Goal: Check status: Check status

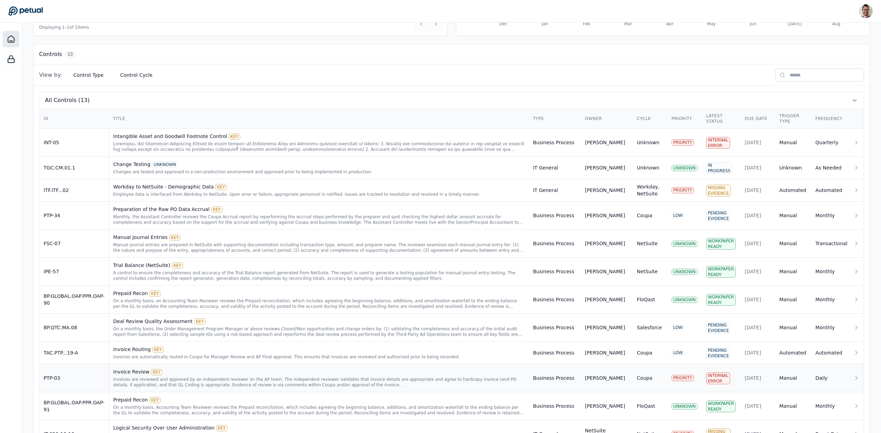
scroll to position [233, 0]
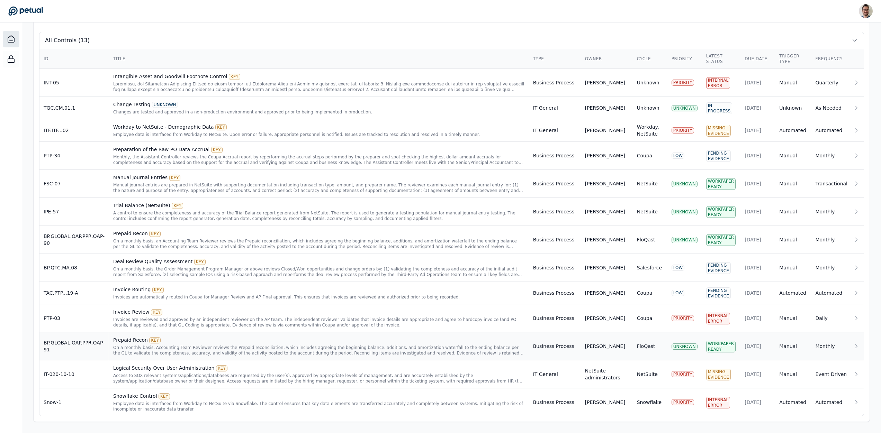
click at [71, 352] on td "BP.GLOBAL.OAP.PPR.OAP-91" at bounding box center [74, 347] width 70 height 28
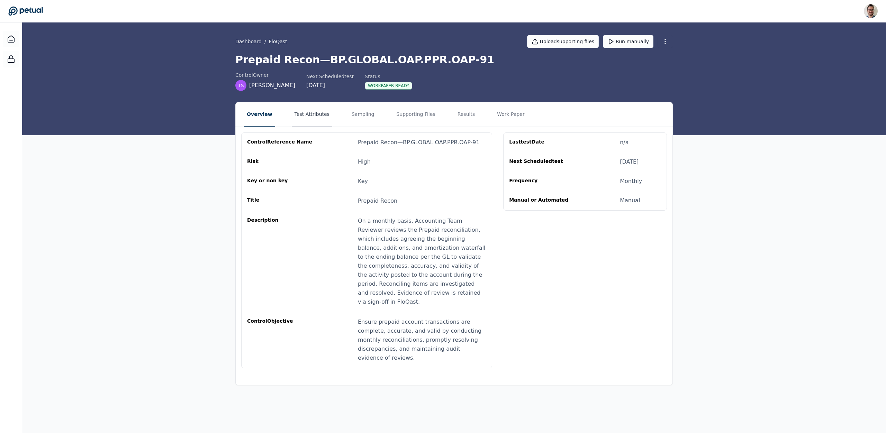
click at [312, 109] on button "Test Attributes" at bounding box center [312, 114] width 40 height 24
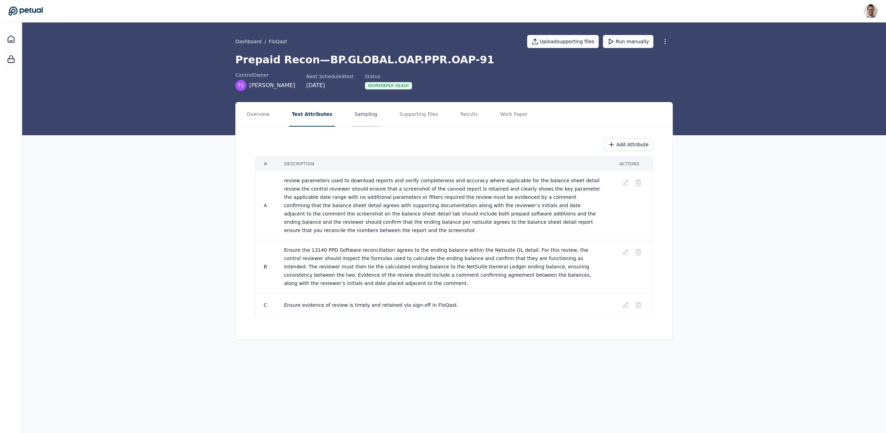
click at [361, 119] on button "Sampling" at bounding box center [366, 114] width 28 height 24
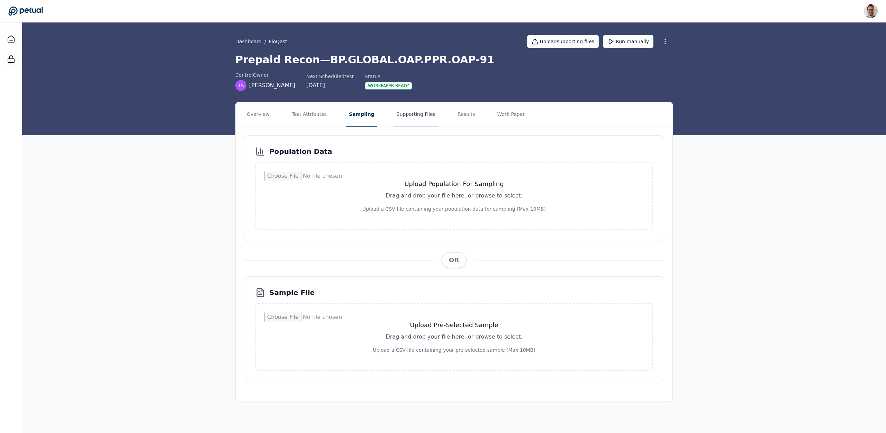
click at [397, 118] on button "Supporting Files" at bounding box center [416, 114] width 44 height 24
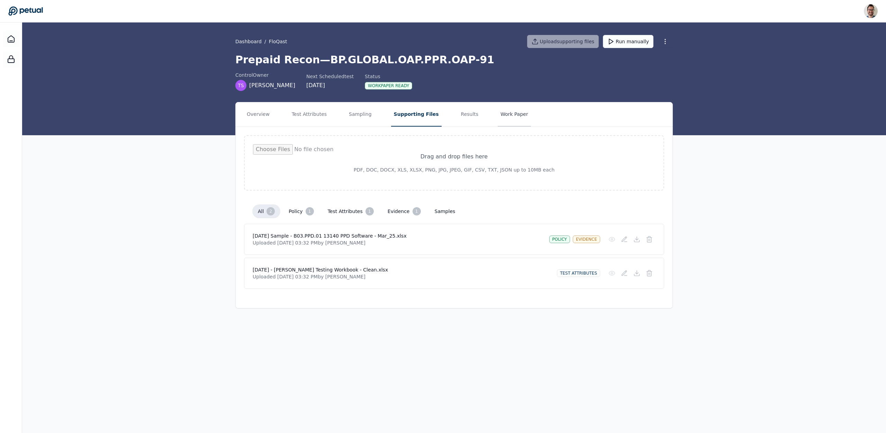
click at [507, 116] on button "Work Paper" at bounding box center [514, 114] width 33 height 24
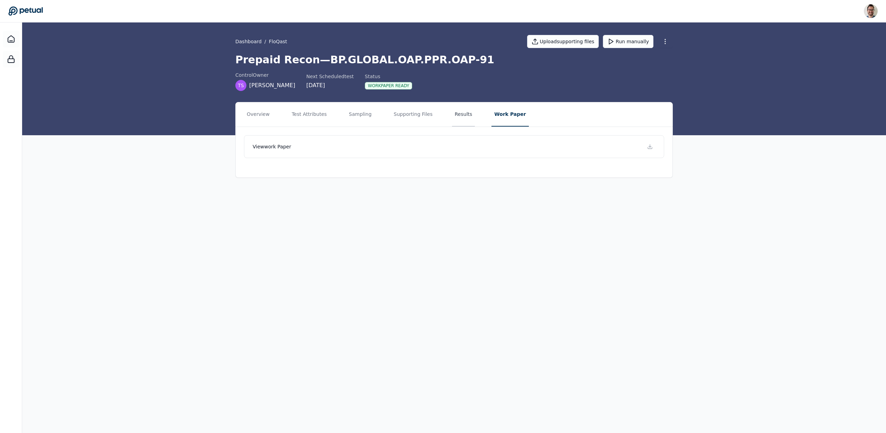
click at [464, 116] on button "Results" at bounding box center [463, 114] width 23 height 24
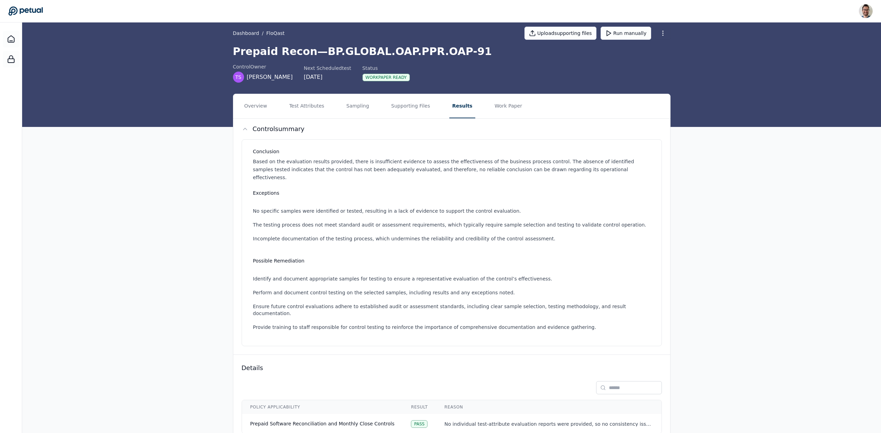
scroll to position [17, 0]
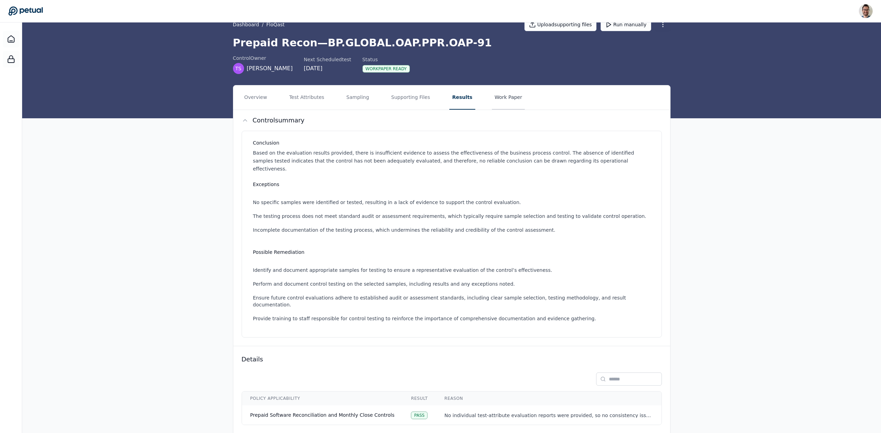
click at [497, 94] on button "Work Paper" at bounding box center [508, 97] width 33 height 24
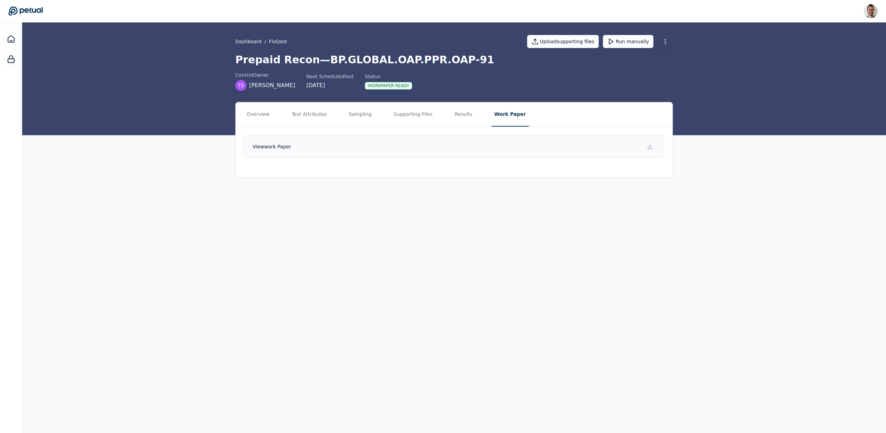
click at [487, 146] on link "View work paper" at bounding box center [454, 146] width 420 height 23
click at [638, 42] on button "Run manually" at bounding box center [628, 41] width 51 height 13
click at [395, 115] on button "Supporting Files" at bounding box center [413, 114] width 44 height 24
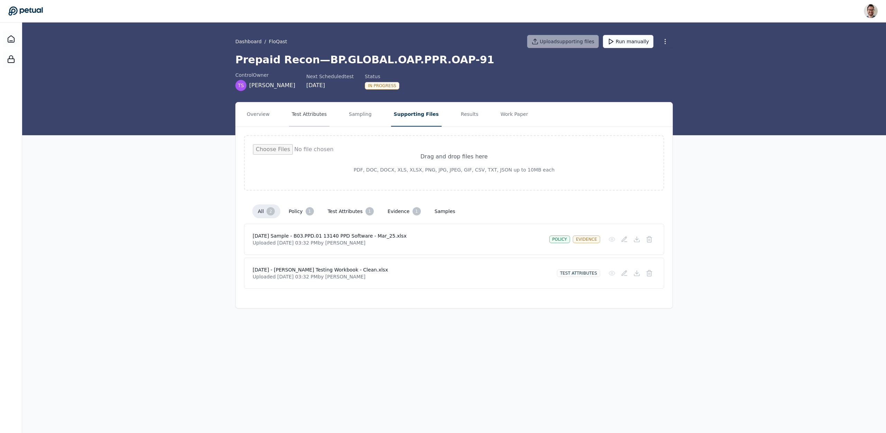
click at [321, 114] on button "Test Attributes" at bounding box center [309, 114] width 40 height 24
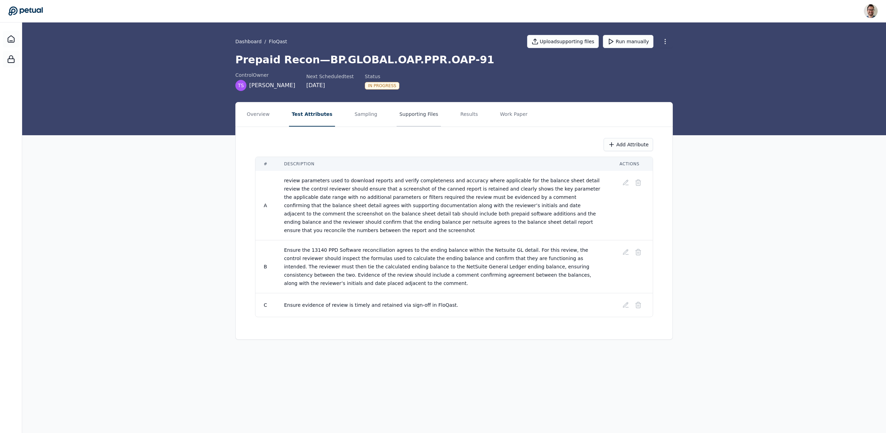
click at [425, 118] on button "Supporting Files" at bounding box center [419, 114] width 44 height 24
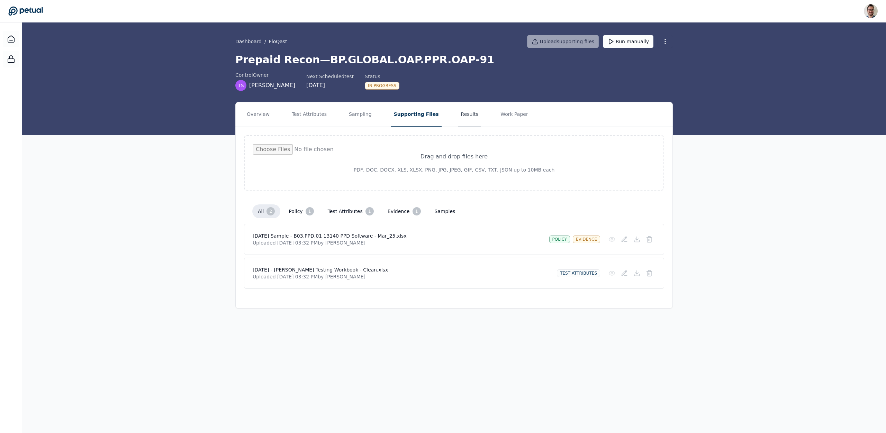
click at [463, 119] on button "Results" at bounding box center [469, 114] width 23 height 24
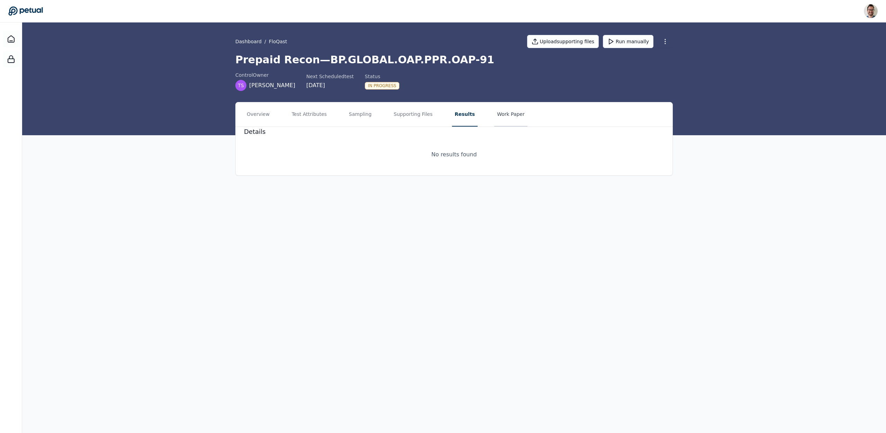
click at [494, 107] on button "Work Paper" at bounding box center [510, 114] width 33 height 24
drag, startPoint x: 409, startPoint y: 119, endPoint x: 414, endPoint y: 118, distance: 5.3
click at [409, 119] on button "Supporting Files" at bounding box center [413, 114] width 44 height 24
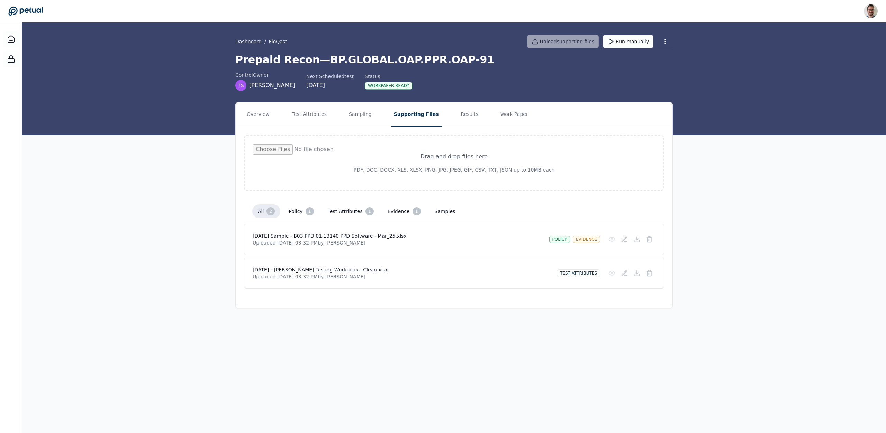
click at [471, 122] on nav "Overview Test Attributes Sampling Supporting Files Results Work Paper" at bounding box center [454, 114] width 437 height 24
click at [465, 119] on button "Results" at bounding box center [469, 114] width 23 height 24
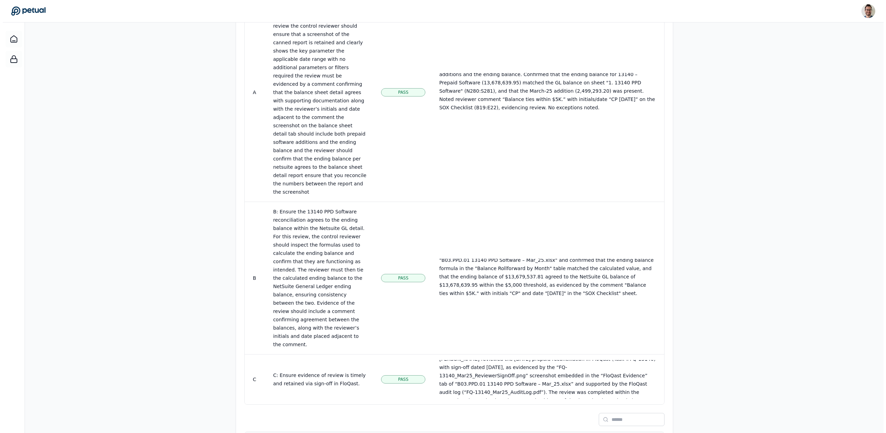
scroll to position [11, 0]
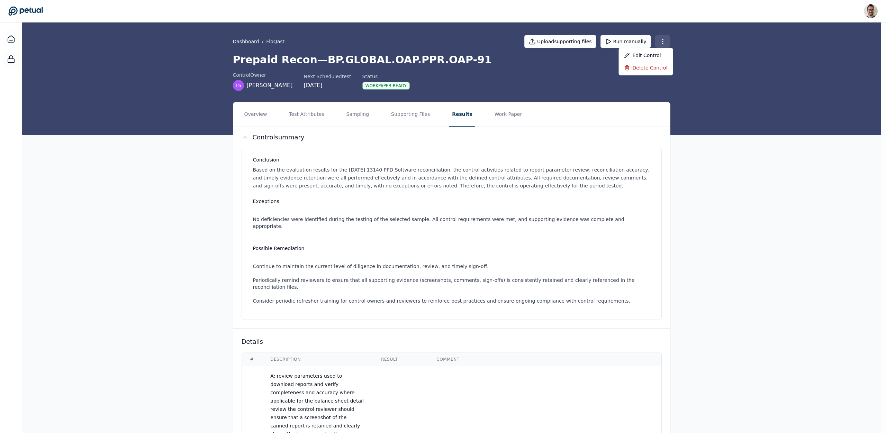
click at [667, 41] on html "[PERSON_NAME] [PERSON_NAME][EMAIL_ADDRESS] Sign out Dashboard / FloQast Upload …" at bounding box center [443, 436] width 886 height 872
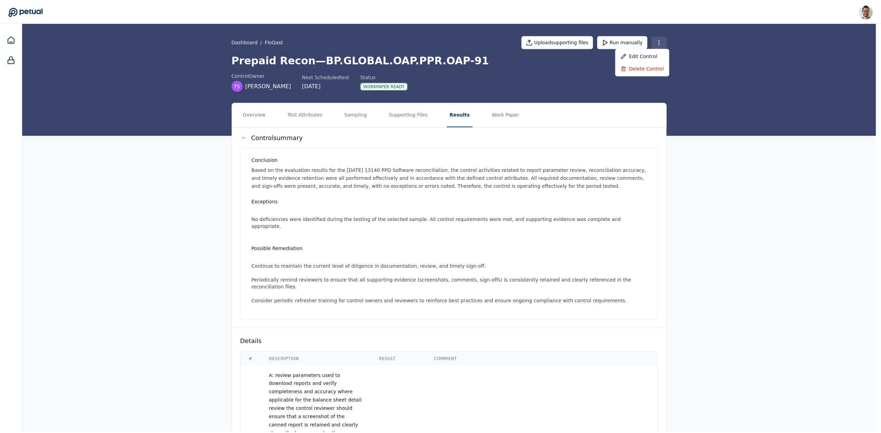
scroll to position [11, 0]
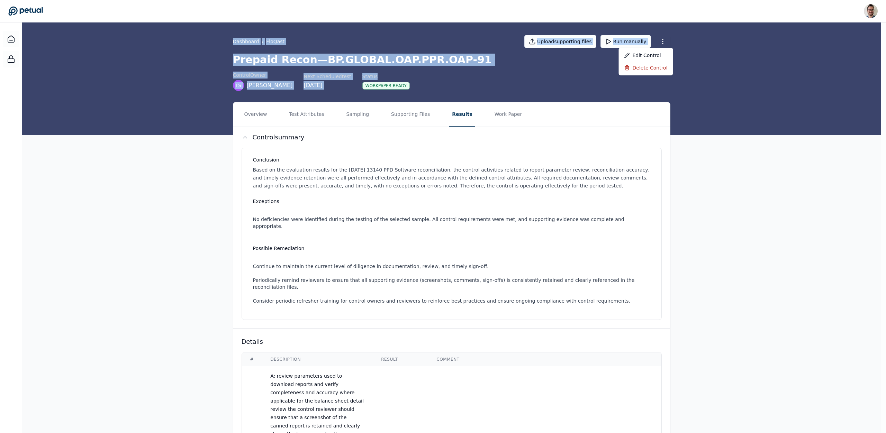
click at [488, 79] on html "[PERSON_NAME] [PERSON_NAME][EMAIL_ADDRESS] Sign out Dashboard / FloQast Upload …" at bounding box center [443, 436] width 886 height 872
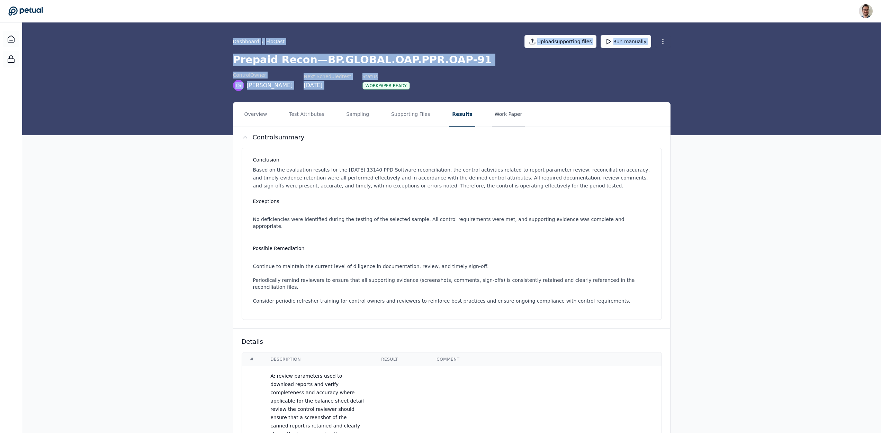
click at [492, 114] on button "Work Paper" at bounding box center [508, 114] width 33 height 24
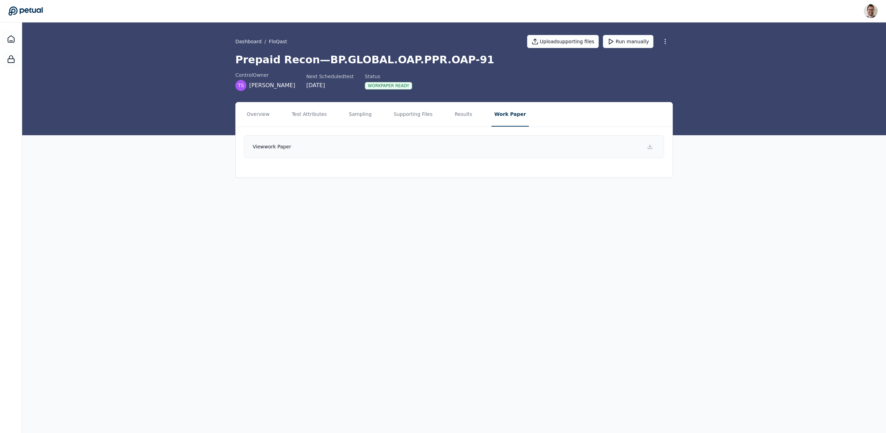
click at [412, 152] on link "View work paper" at bounding box center [454, 146] width 420 height 23
